Goal: Task Accomplishment & Management: Use online tool/utility

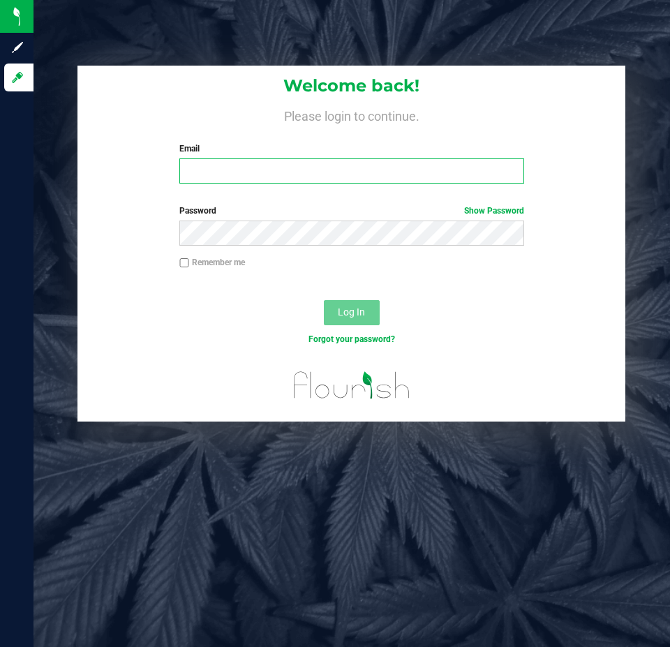
click at [396, 178] on input "Email" at bounding box center [351, 170] width 344 height 25
click at [240, 175] on input "Email" at bounding box center [351, 170] width 344 height 25
type input "[EMAIL_ADDRESS][DOMAIN_NAME]"
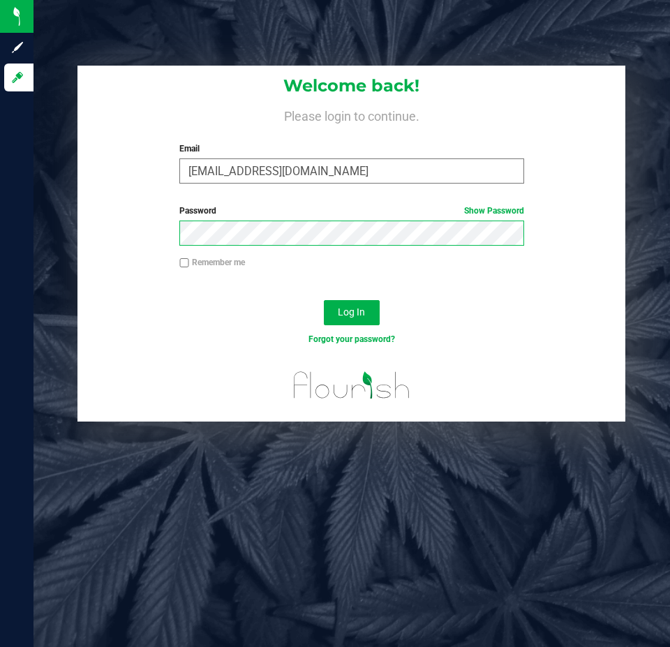
click at [324, 300] on button "Log In" at bounding box center [352, 312] width 56 height 25
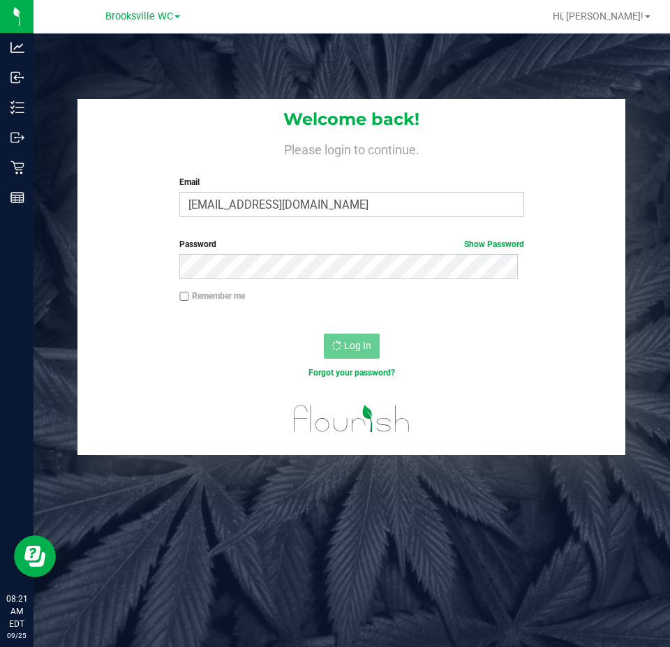
click at [100, 248] on div "Password Show Password" at bounding box center [351, 264] width 548 height 52
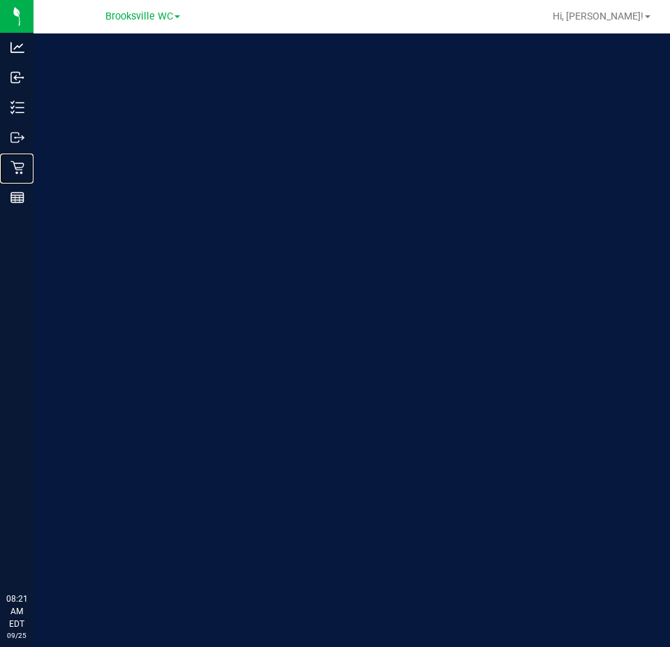
click at [0, 0] on p "Retail" at bounding box center [0, 0] width 0 height 0
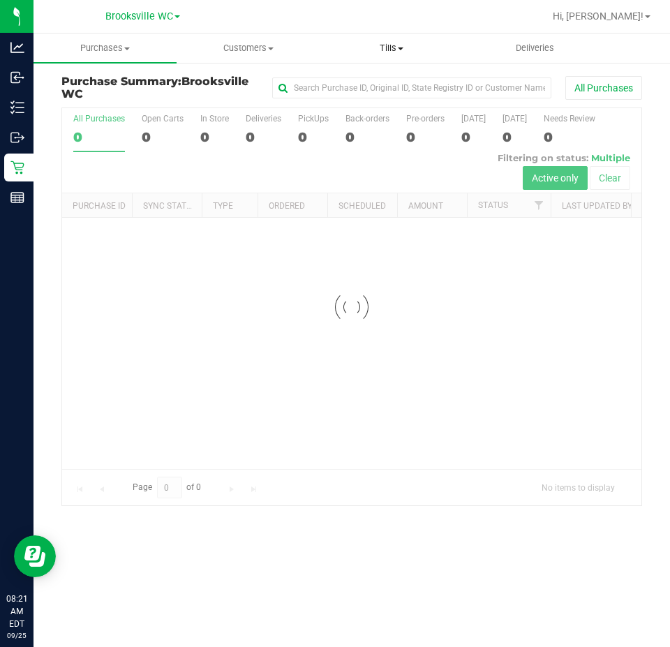
click at [389, 53] on span "Tills" at bounding box center [391, 48] width 142 height 13
click at [381, 88] on span "Manage tills" at bounding box center [367, 84] width 94 height 12
